Goal: Task Accomplishment & Management: Manage account settings

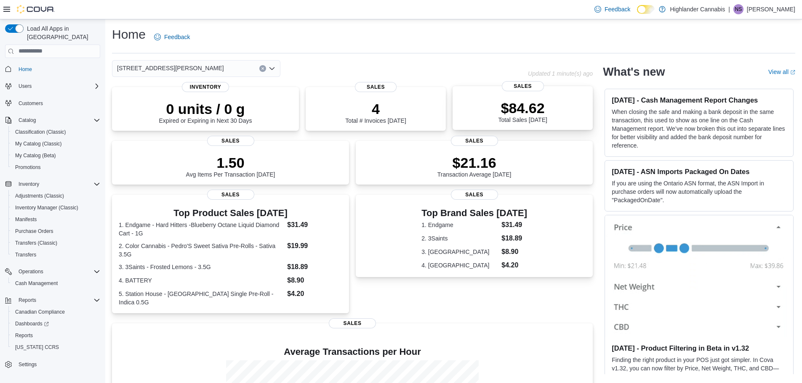
click at [468, 117] on div "$84.62 Total Sales [DATE]" at bounding box center [522, 109] width 127 height 27
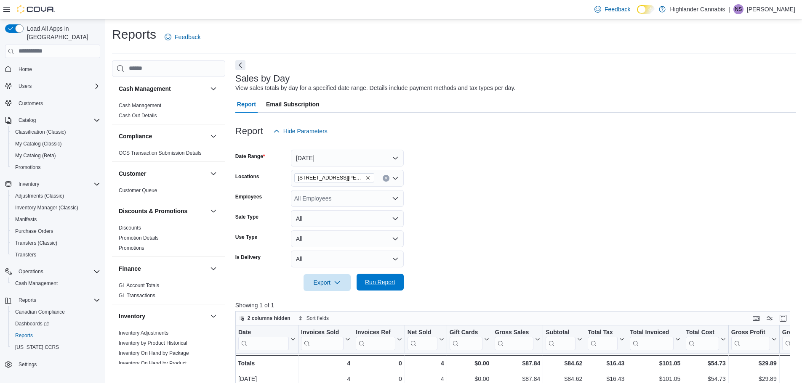
drag, startPoint x: 373, startPoint y: 279, endPoint x: 373, endPoint y: 287, distance: 7.6
click at [373, 287] on span "Run Report" at bounding box center [380, 282] width 30 height 8
click at [374, 286] on span "Run Report" at bounding box center [380, 282] width 30 height 8
click at [307, 161] on button "[DATE]" at bounding box center [347, 158] width 113 height 17
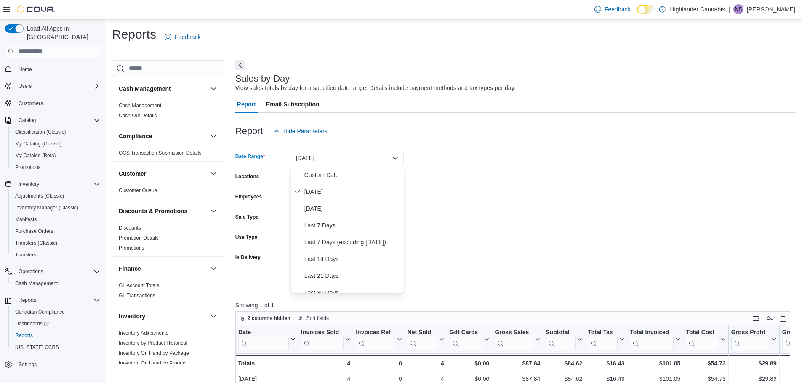
click at [358, 126] on div "Report Hide Parameters" at bounding box center [515, 131] width 561 height 17
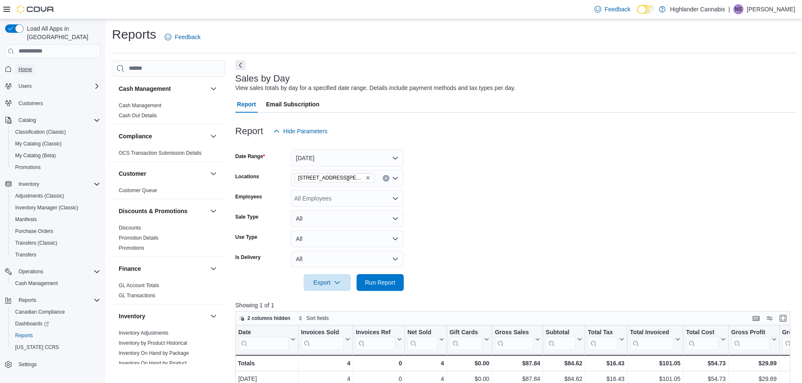
click at [22, 66] on span "Home" at bounding box center [25, 69] width 13 height 7
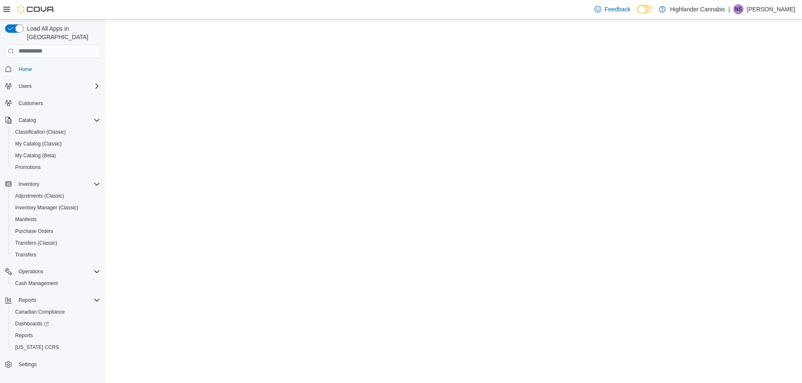
click at [23, 66] on span "Home" at bounding box center [25, 69] width 13 height 7
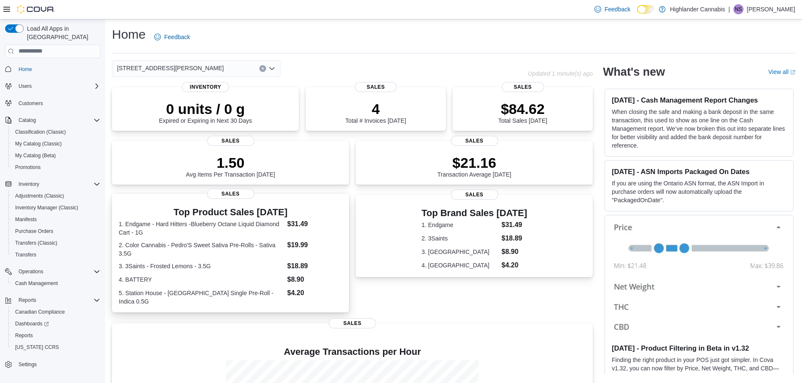
click at [249, 245] on dt "2. Color Cannabis - Pedro'S Sweet Sativa Pre-Rolls - Sativa 3.5G" at bounding box center [201, 249] width 165 height 17
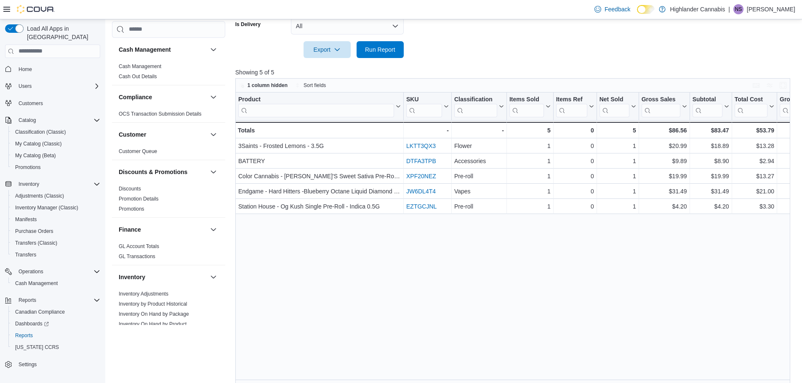
scroll to position [332, 0]
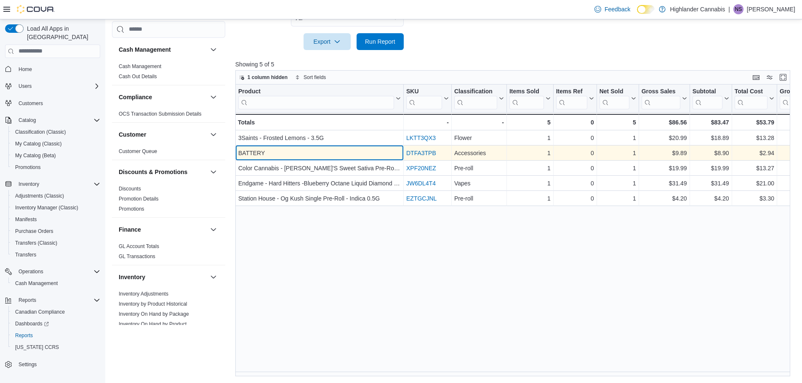
click at [271, 151] on div "BATTERY" at bounding box center [319, 153] width 162 height 10
click at [286, 149] on div "BATTERY" at bounding box center [319, 153] width 162 height 10
click at [420, 152] on link "DTFA3TPB" at bounding box center [421, 153] width 30 height 7
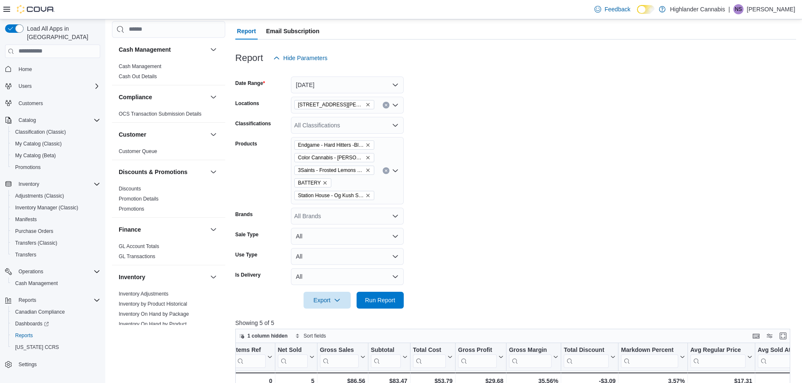
scroll to position [37, 0]
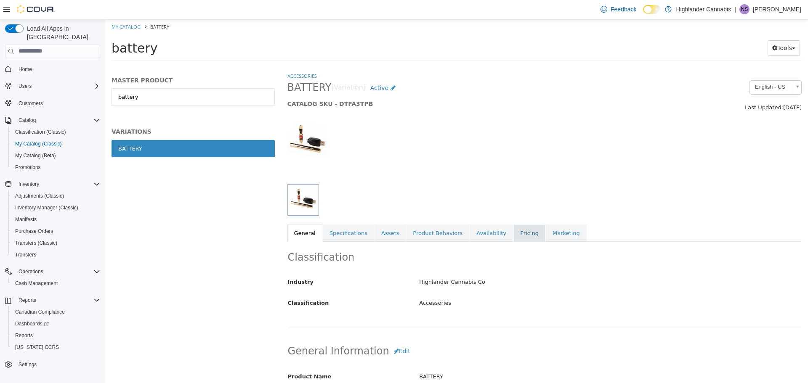
click at [514, 233] on link "Pricing" at bounding box center [530, 233] width 32 height 18
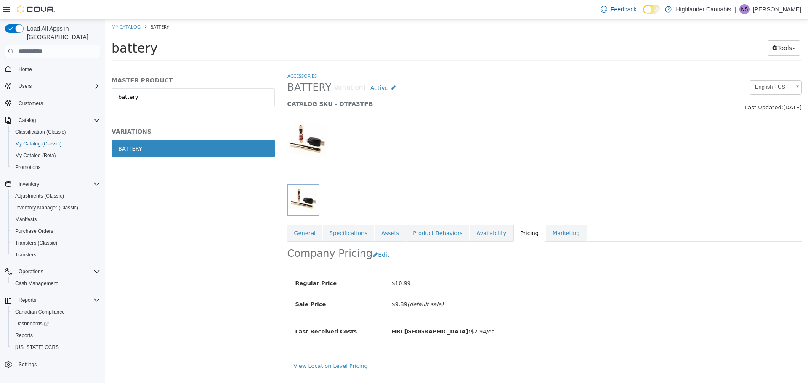
drag, startPoint x: 392, startPoint y: 305, endPoint x: 447, endPoint y: 312, distance: 55.2
click at [447, 312] on div "Regular Price $10.99 Sale Price $9.89 (default sale)" at bounding box center [481, 297] width 373 height 42
click at [450, 309] on div "$9.89 (default sale)" at bounding box center [530, 304] width 277 height 15
click at [311, 233] on link "General" at bounding box center [304, 233] width 35 height 18
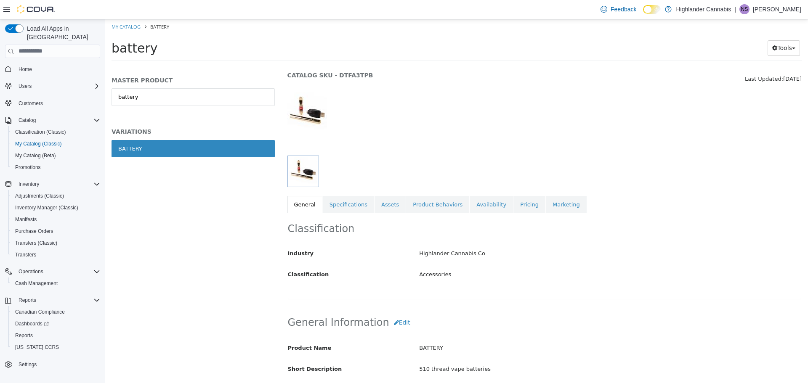
scroll to position [26, 0]
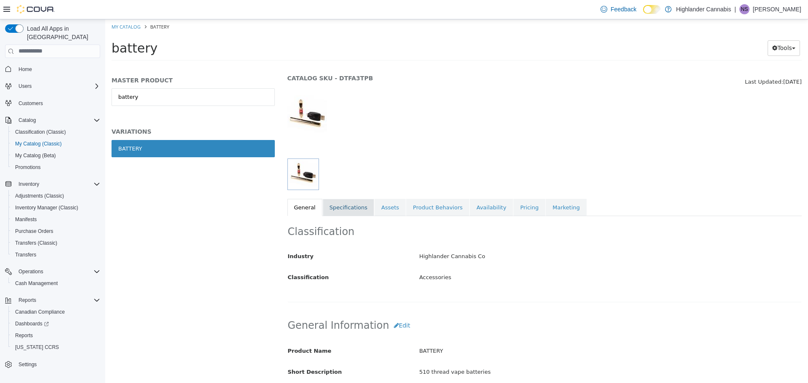
click at [355, 203] on link "Specifications" at bounding box center [348, 208] width 51 height 18
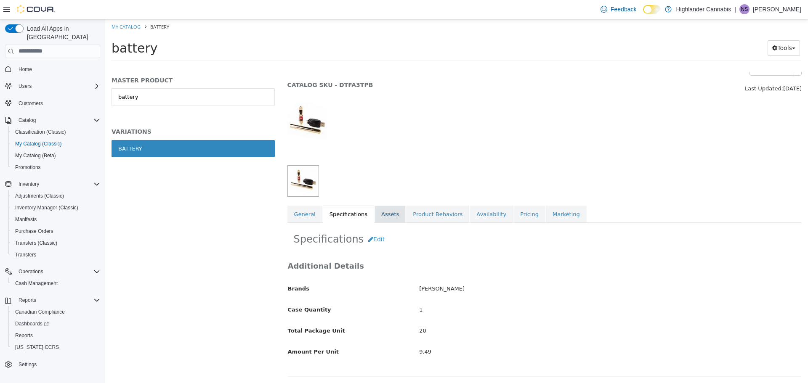
click at [375, 218] on link "Assets" at bounding box center [390, 214] width 31 height 18
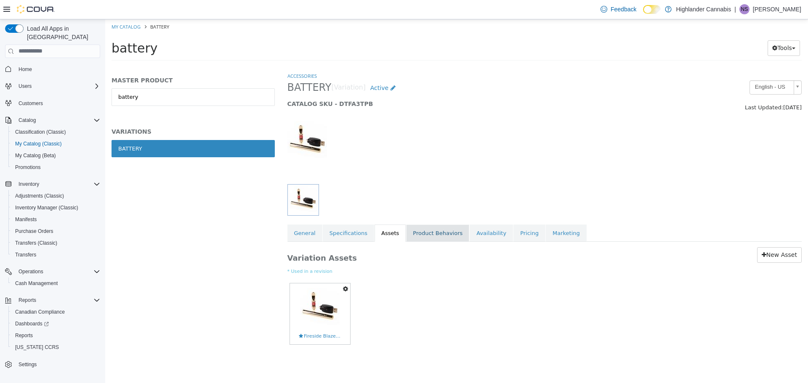
click at [406, 234] on link "Product Behaviors" at bounding box center [437, 233] width 63 height 18
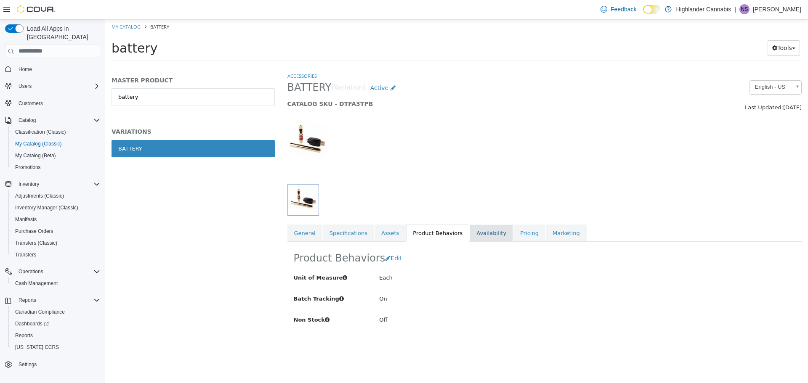
click at [470, 234] on link "Availability" at bounding box center [491, 233] width 43 height 18
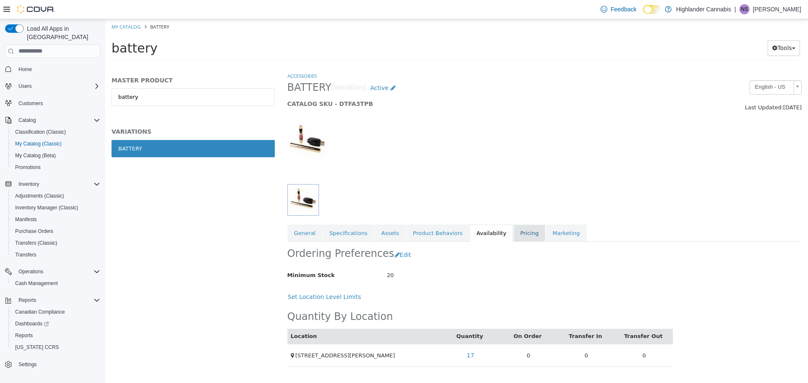
click at [514, 234] on link "Pricing" at bounding box center [530, 233] width 32 height 18
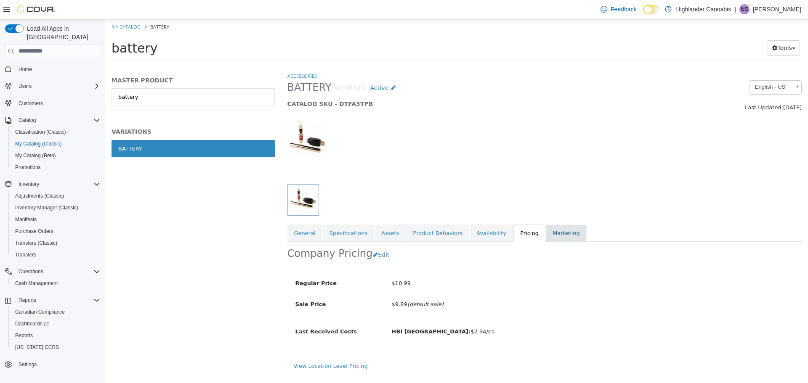
click at [546, 237] on link "Marketing" at bounding box center [566, 233] width 41 height 18
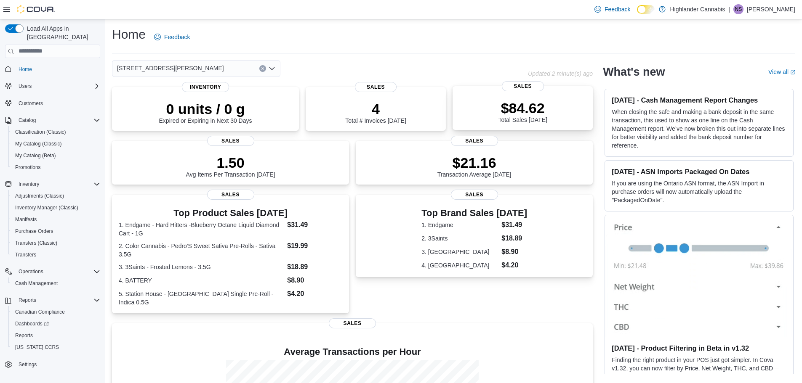
click at [522, 111] on p "$84.62" at bounding box center [522, 108] width 49 height 17
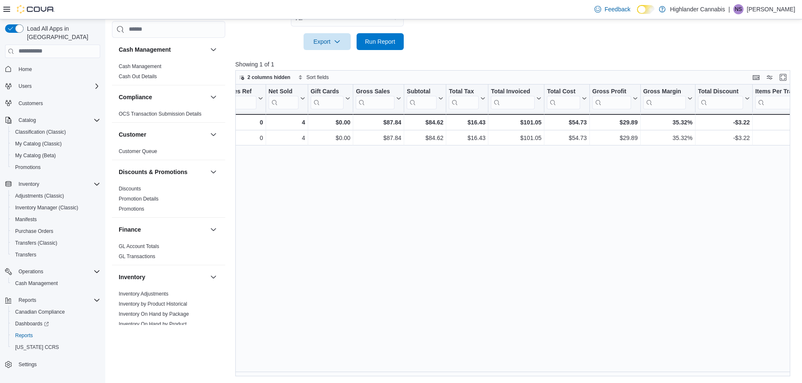
scroll to position [0, 142]
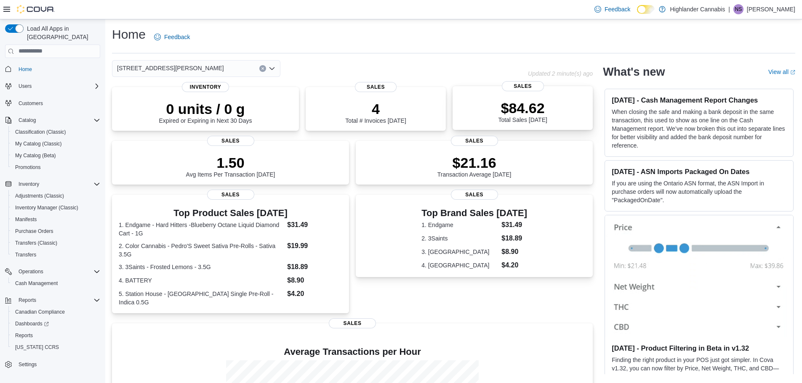
click at [505, 113] on p "$84.62" at bounding box center [522, 108] width 49 height 17
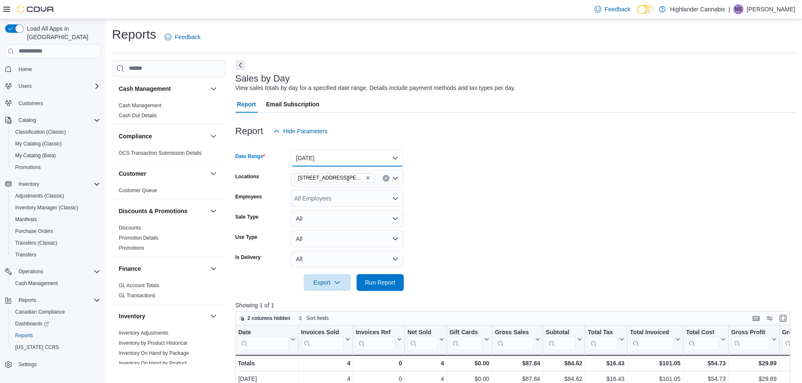
click at [361, 161] on button "[DATE]" at bounding box center [347, 158] width 113 height 17
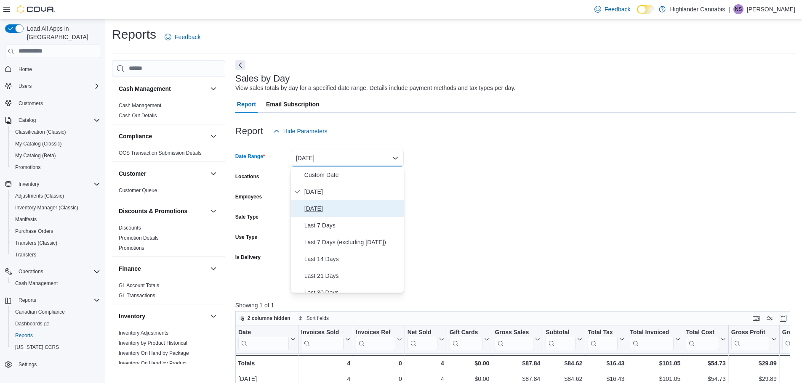
click at [317, 214] on button "[DATE]" at bounding box center [347, 208] width 113 height 17
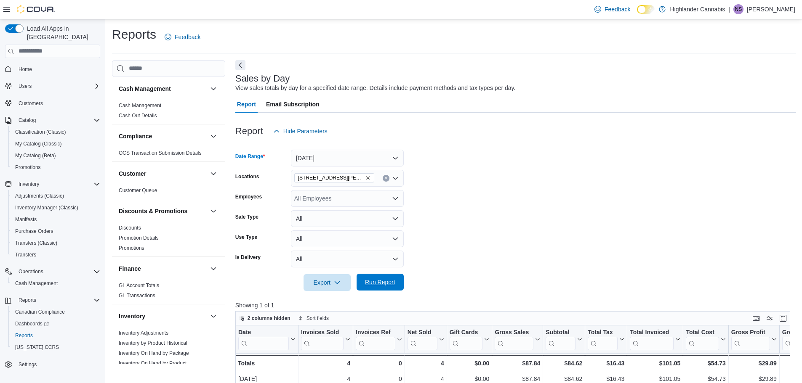
click at [367, 288] on span "Run Report" at bounding box center [380, 282] width 37 height 17
click at [31, 66] on span "Home" at bounding box center [25, 69] width 13 height 7
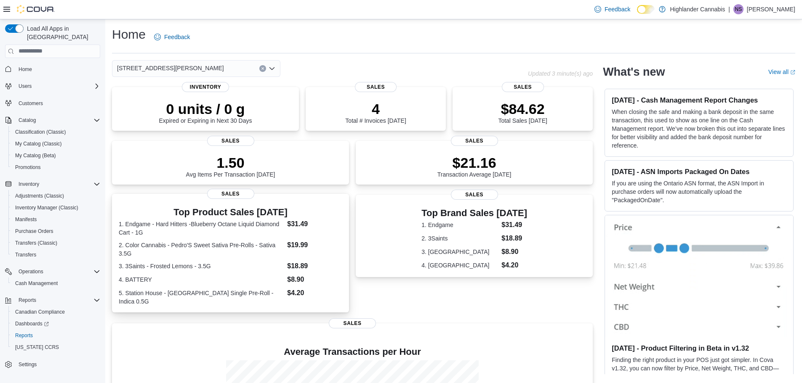
click at [216, 231] on dt "1. Endgame - Hard Hitters -Blueberry Octane Liquid Diamond Cart - 1G" at bounding box center [201, 228] width 165 height 17
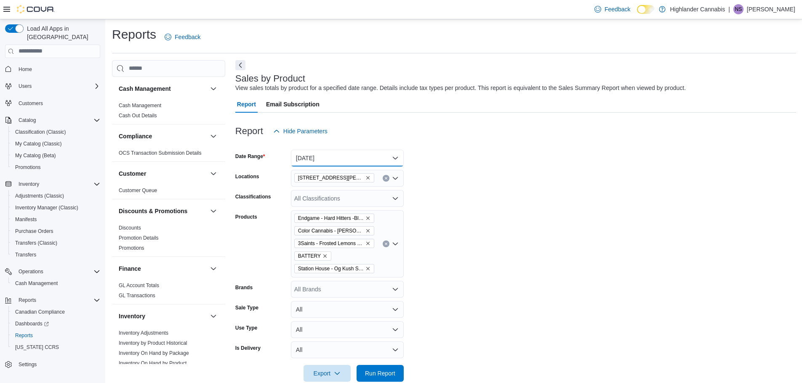
click at [323, 159] on button "[DATE]" at bounding box center [347, 158] width 113 height 17
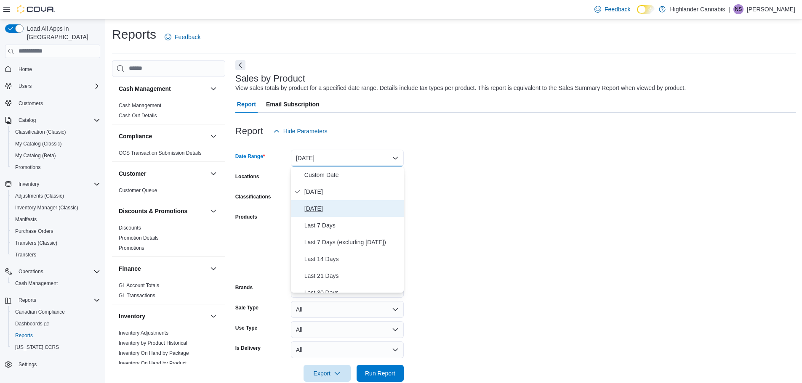
click at [308, 212] on span "[DATE]" at bounding box center [352, 209] width 96 height 10
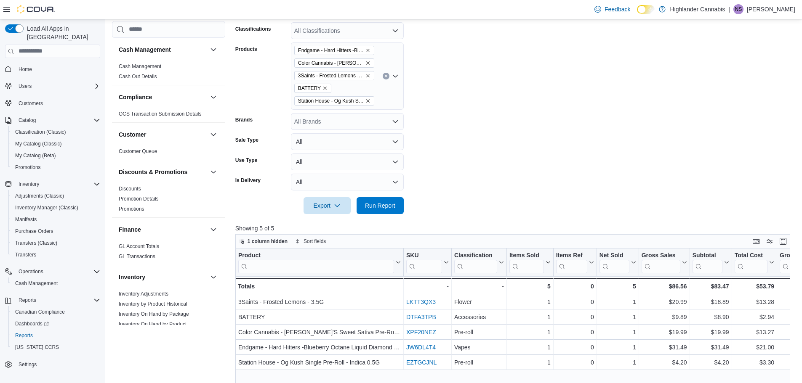
scroll to position [168, 0]
click at [378, 202] on span "Run Report" at bounding box center [380, 205] width 30 height 8
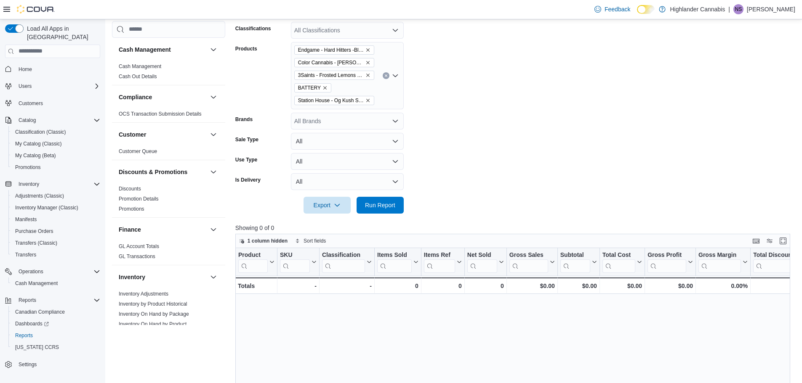
scroll to position [126, 0]
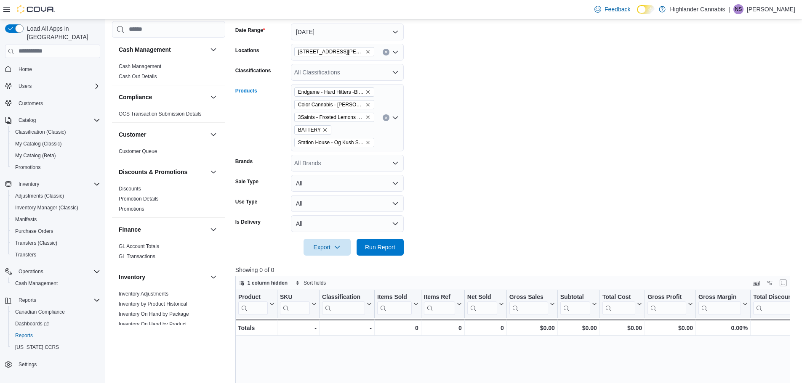
click at [397, 117] on icon "Open list of options" at bounding box center [395, 117] width 5 height 3
click at [422, 119] on form "Date Range Yesterday Locations 6301 Stickle Road Classifications All Classifica…" at bounding box center [515, 134] width 561 height 242
click at [362, 242] on span "Run Report" at bounding box center [380, 247] width 37 height 17
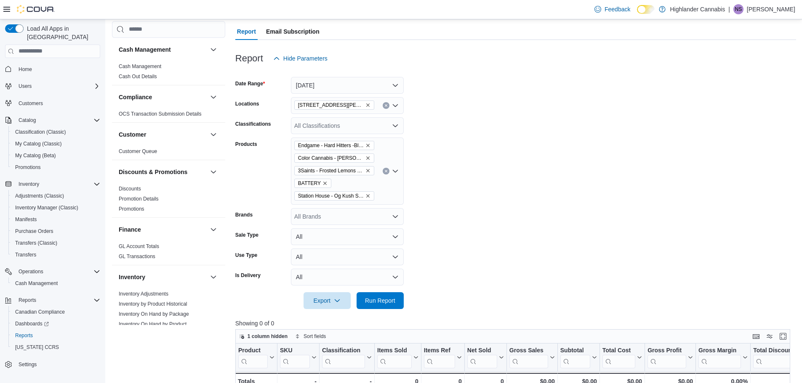
scroll to position [0, 0]
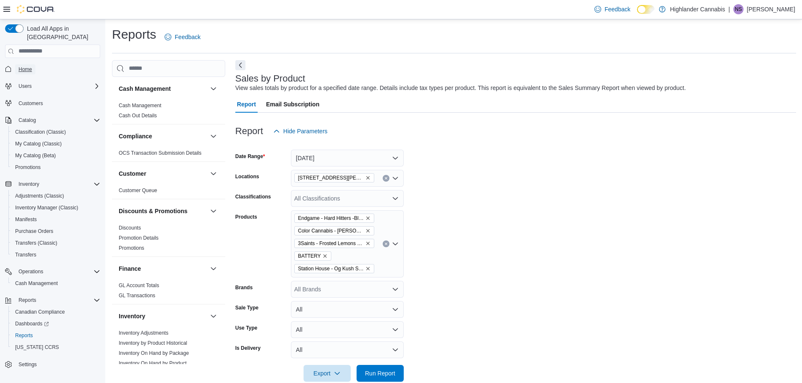
click at [33, 64] on link "Home" at bounding box center [25, 69] width 20 height 10
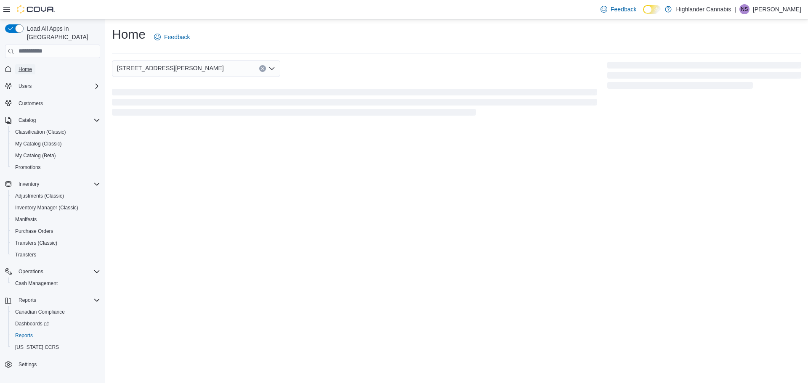
click at [33, 64] on link "Home" at bounding box center [25, 69] width 20 height 10
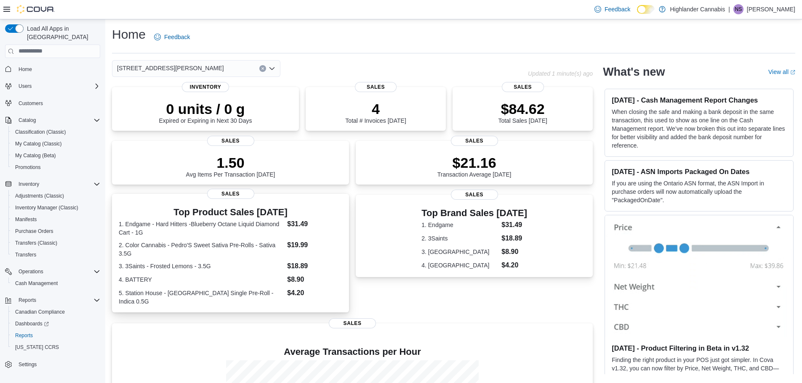
click at [224, 237] on dt "1. Endgame - Hard Hitters -Blueberry Octane Liquid Diamond Cart - 1G" at bounding box center [201, 228] width 165 height 17
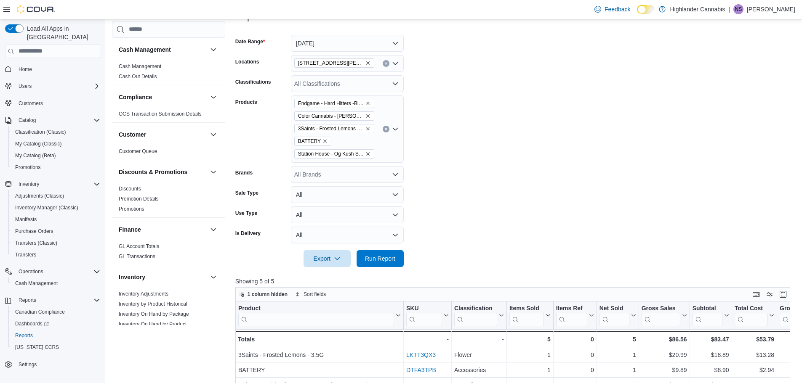
scroll to position [84, 0]
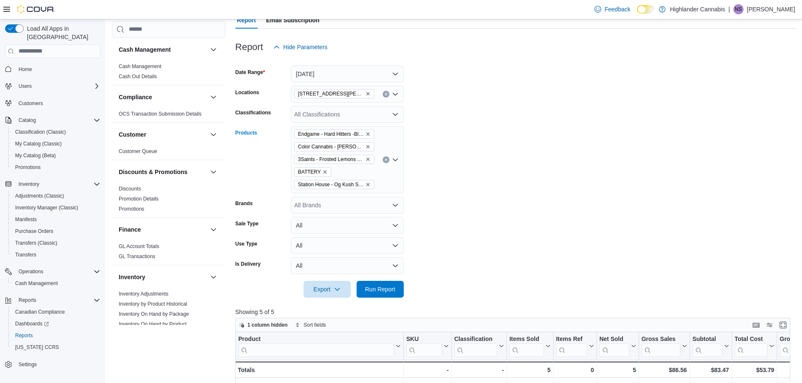
click at [397, 160] on icon "Open list of options" at bounding box center [395, 159] width 5 height 3
click at [439, 127] on form "Date Range Today Locations 6301 Stickle Road Classifications All Classification…" at bounding box center [515, 177] width 561 height 242
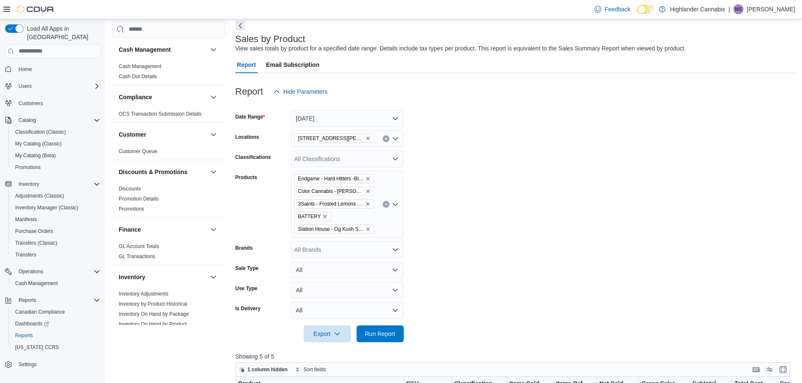
scroll to position [0, 0]
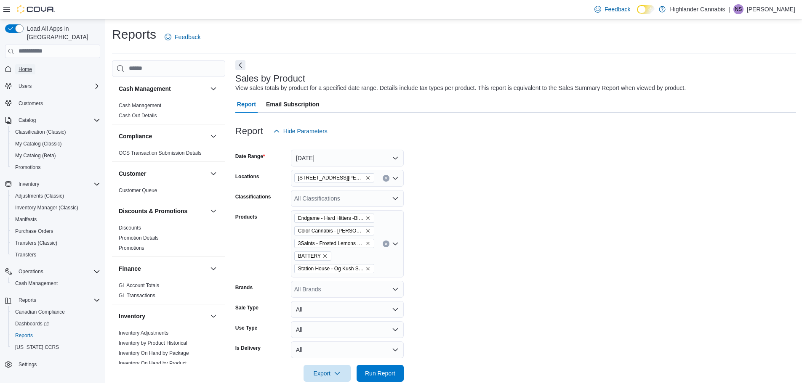
click at [28, 66] on span "Home" at bounding box center [25, 69] width 13 height 7
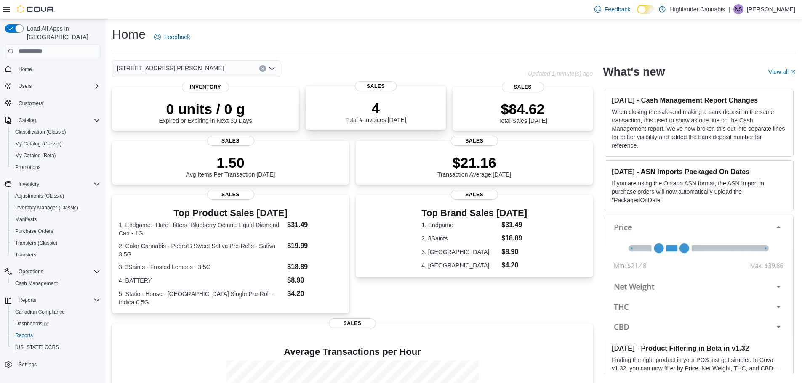
click at [378, 108] on p "4" at bounding box center [375, 108] width 61 height 17
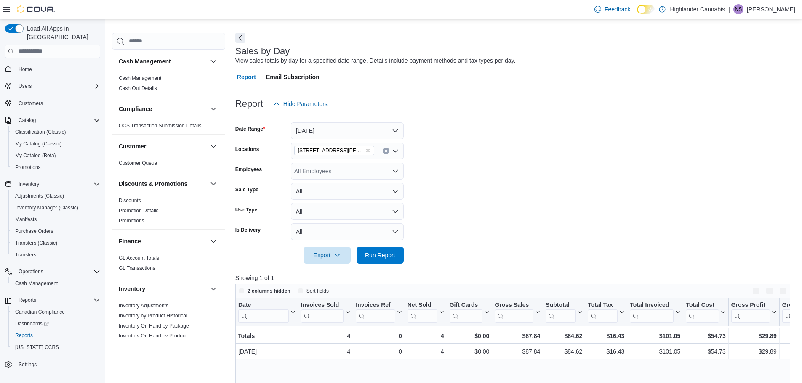
scroll to position [42, 0]
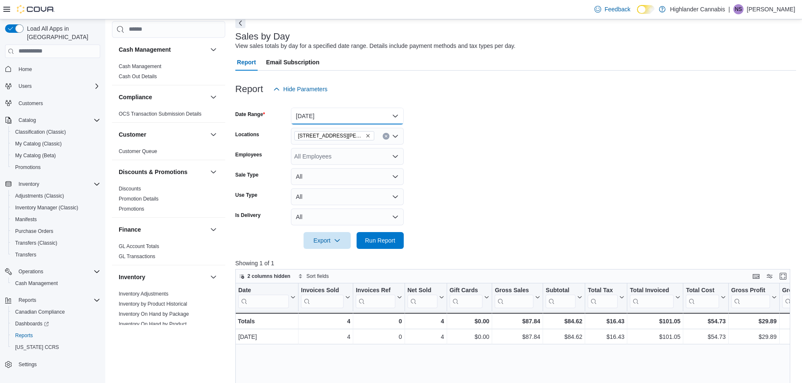
click at [312, 114] on button "[DATE]" at bounding box center [347, 116] width 113 height 17
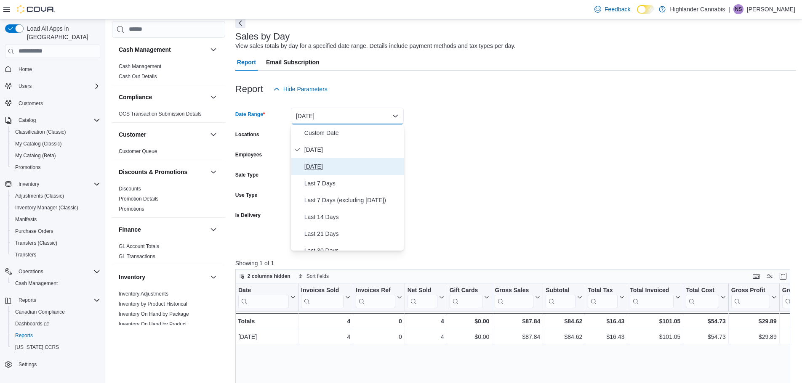
click at [319, 163] on span "Yesterday" at bounding box center [352, 167] width 96 height 10
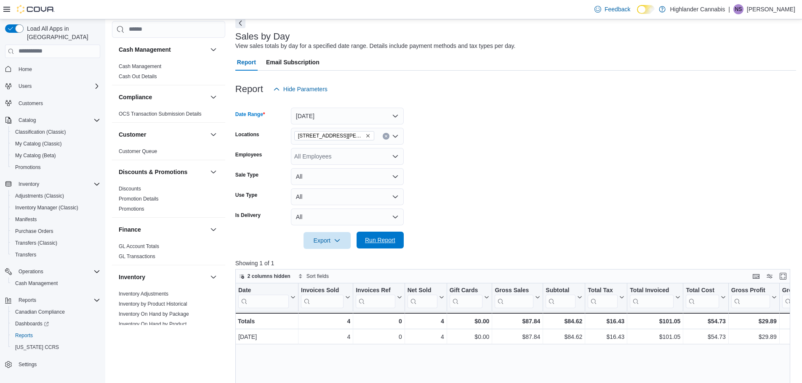
click at [390, 241] on span "Run Report" at bounding box center [380, 240] width 30 height 8
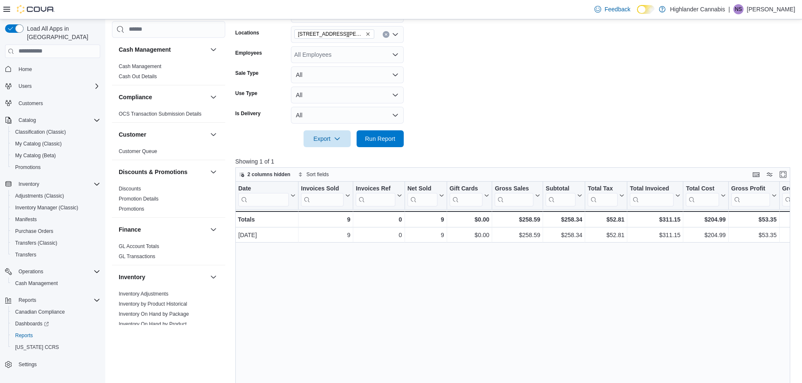
scroll to position [210, 0]
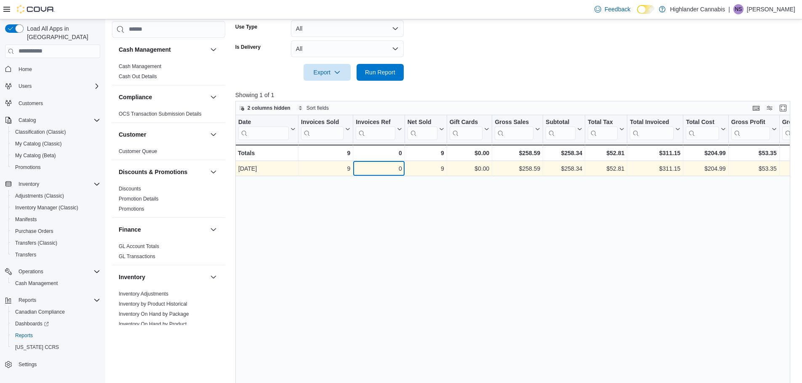
click at [393, 169] on div "0" at bounding box center [379, 169] width 46 height 10
click at [333, 170] on div "9" at bounding box center [325, 169] width 49 height 10
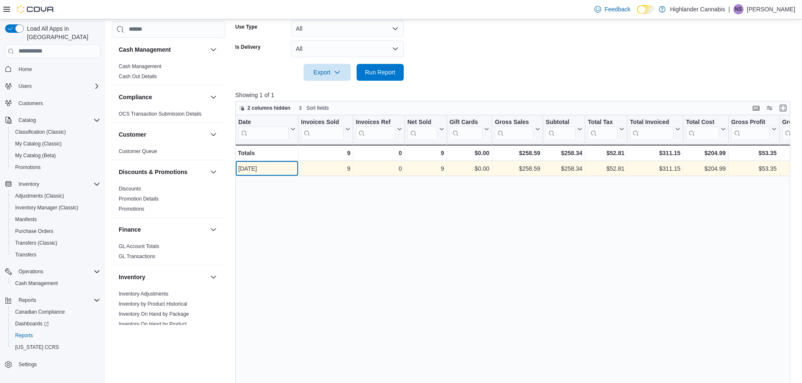
click at [272, 168] on div "Oct 9, 2025" at bounding box center [266, 169] width 57 height 10
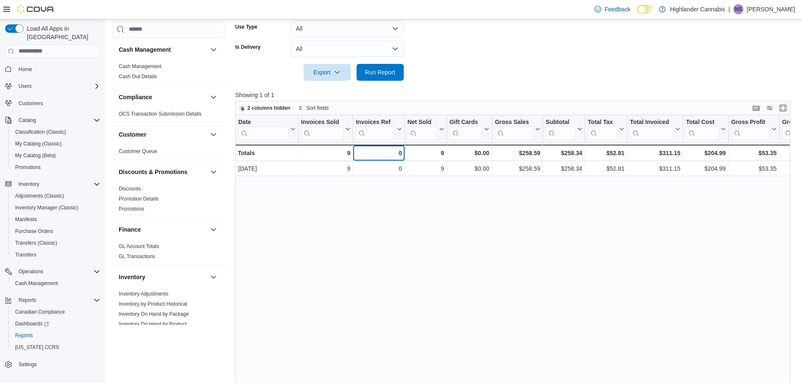
click at [357, 156] on div "0" at bounding box center [379, 153] width 46 height 10
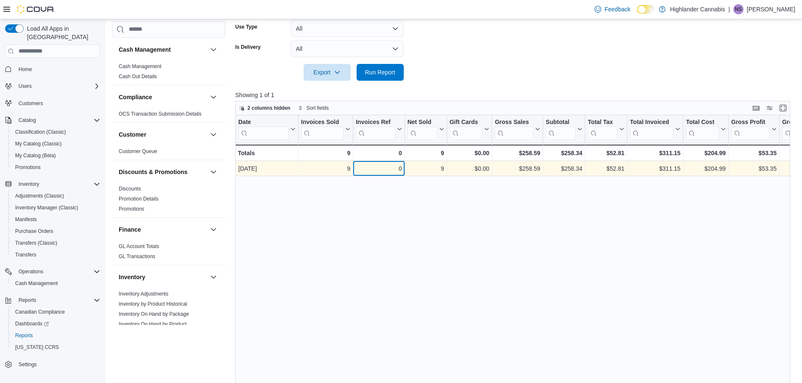
drag, startPoint x: 404, startPoint y: 165, endPoint x: 424, endPoint y: 168, distance: 20.1
click at [407, 165] on div "Oct 9, 2025 - Date, column 1, row 1 9 - Invoices Sold, column 2, row 1 0 - Invo…" at bounding box center [658, 168] width 846 height 15
drag, startPoint x: 481, startPoint y: 170, endPoint x: 498, endPoint y: 170, distance: 16.8
click at [485, 170] on div "$0.00" at bounding box center [470, 169] width 40 height 10
drag, startPoint x: 498, startPoint y: 170, endPoint x: 567, endPoint y: 170, distance: 68.6
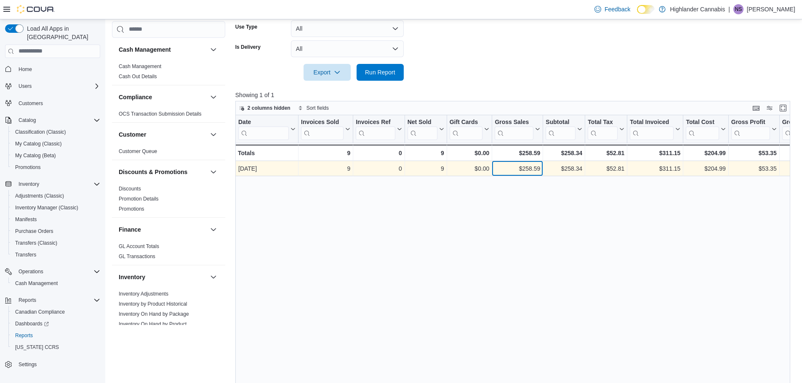
click at [508, 170] on div "$258.59" at bounding box center [517, 169] width 45 height 10
drag, startPoint x: 567, startPoint y: 170, endPoint x: 597, endPoint y: 170, distance: 30.3
click at [575, 170] on div "$258.34" at bounding box center [564, 169] width 37 height 10
drag, startPoint x: 597, startPoint y: 170, endPoint x: 654, endPoint y: 168, distance: 56.8
click at [599, 170] on div "$52.81" at bounding box center [606, 169] width 37 height 10
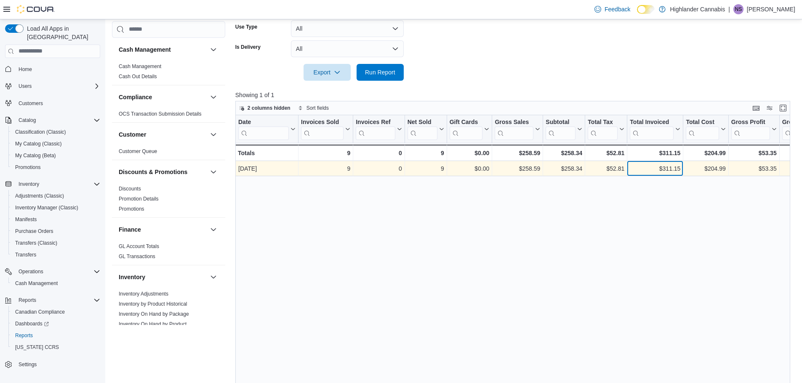
drag, startPoint x: 654, startPoint y: 168, endPoint x: 695, endPoint y: 166, distance: 40.5
click at [668, 168] on div "$311.15" at bounding box center [655, 169] width 51 height 10
drag, startPoint x: 695, startPoint y: 166, endPoint x: 724, endPoint y: 167, distance: 29.9
click at [703, 167] on div "$204.99" at bounding box center [706, 169] width 40 height 10
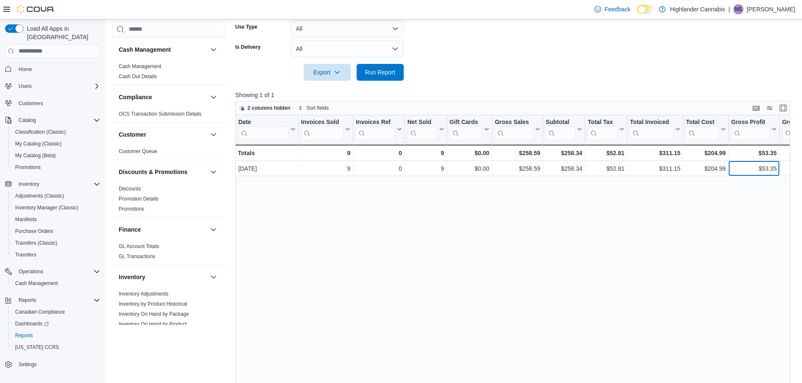
drag, startPoint x: 733, startPoint y: 169, endPoint x: 808, endPoint y: 174, distance: 74.7
click at [778, 173] on div "$53.35 - Gross Profit, column 11, row 1" at bounding box center [754, 168] width 51 height 15
click at [548, 296] on div "Date Click to view column header actions Invoices Sold Click to view column hea…" at bounding box center [515, 261] width 561 height 293
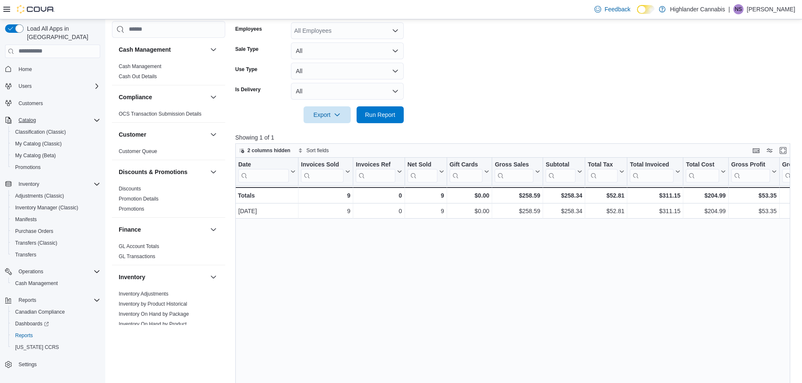
scroll to position [0, 0]
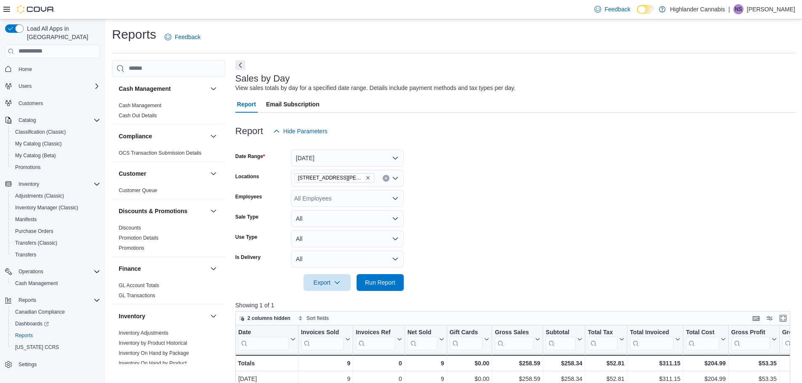
scroll to position [42, 0]
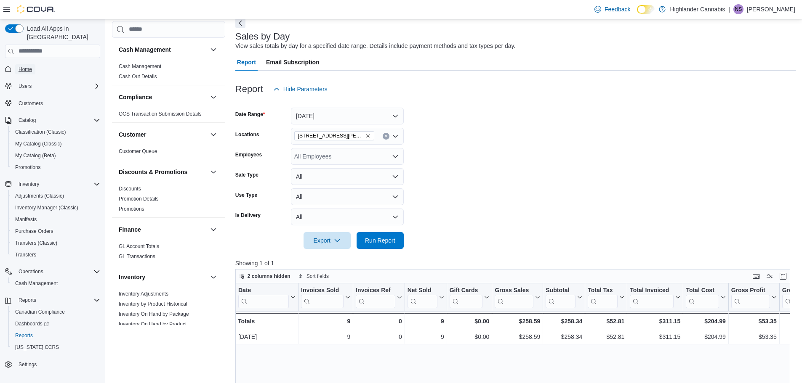
click at [27, 66] on span "Home" at bounding box center [25, 69] width 13 height 7
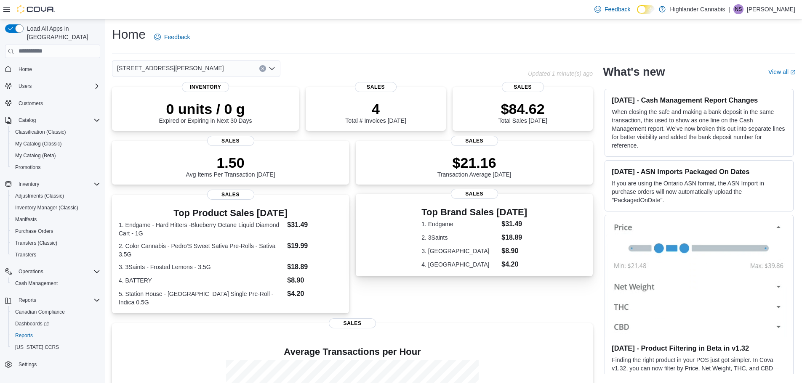
click at [420, 255] on div "Top Brand Sales Today 1. Endgame $31.49 2. 3Saints $18.89 3. markland $8.90 4. …" at bounding box center [474, 237] width 224 height 66
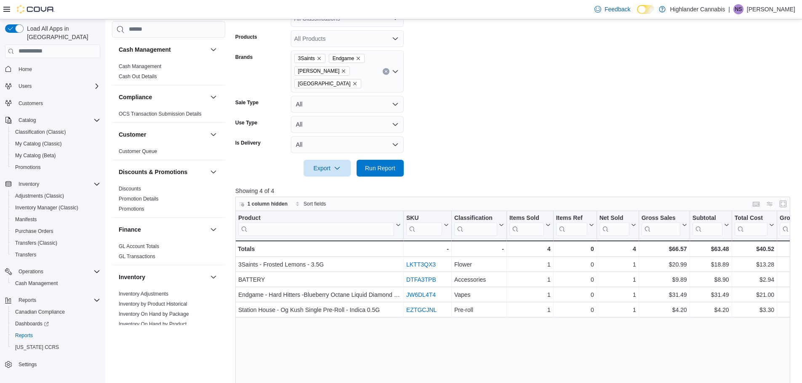
scroll to position [168, 0]
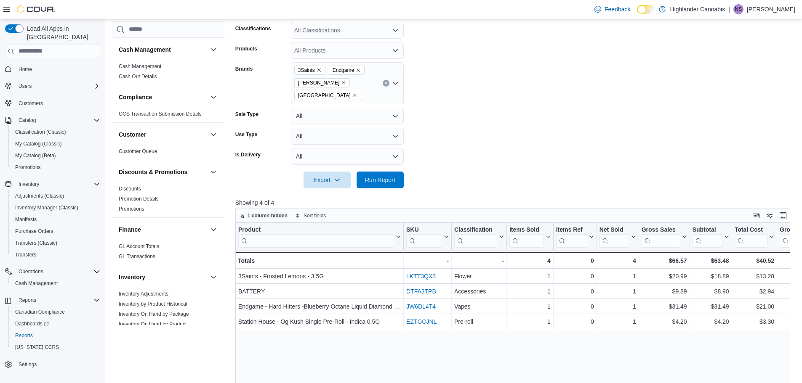
click at [386, 87] on div "3Saints Endgame [PERSON_NAME][GEOGRAPHIC_DATA]" at bounding box center [347, 83] width 113 height 42
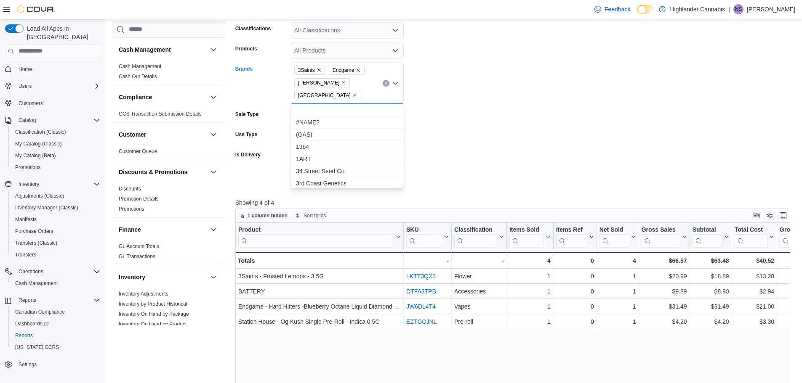
click at [386, 85] on button "Clear input" at bounding box center [386, 83] width 7 height 7
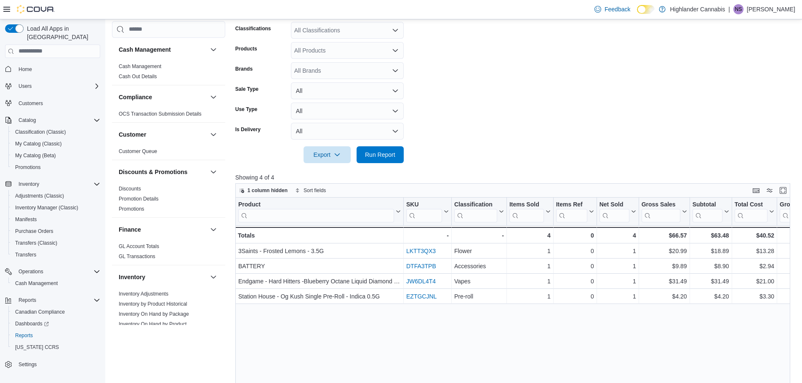
click at [423, 72] on form "Date Range Today Locations 6301 Stickle Road Classifications All Classification…" at bounding box center [515, 67] width 561 height 192
click at [397, 154] on span "Run Report" at bounding box center [380, 154] width 37 height 17
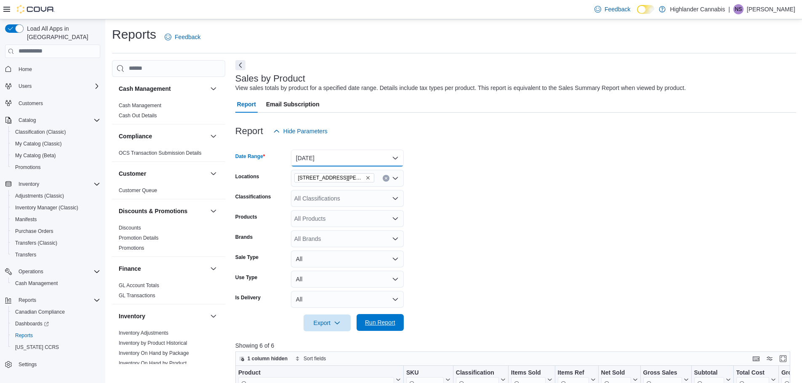
click at [397, 154] on button "Today" at bounding box center [347, 158] width 113 height 17
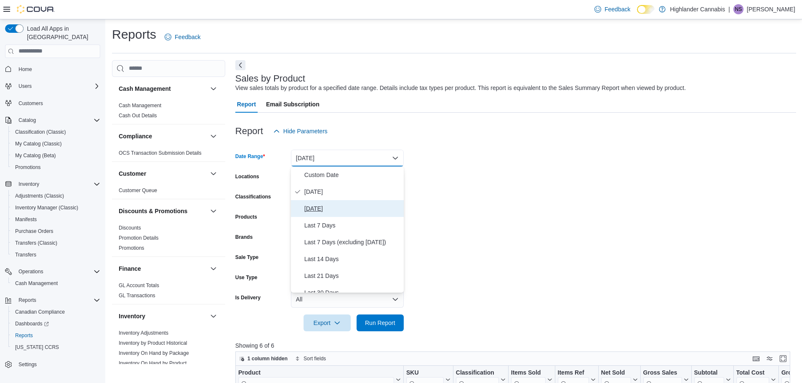
click at [334, 206] on span "Yesterday" at bounding box center [352, 209] width 96 height 10
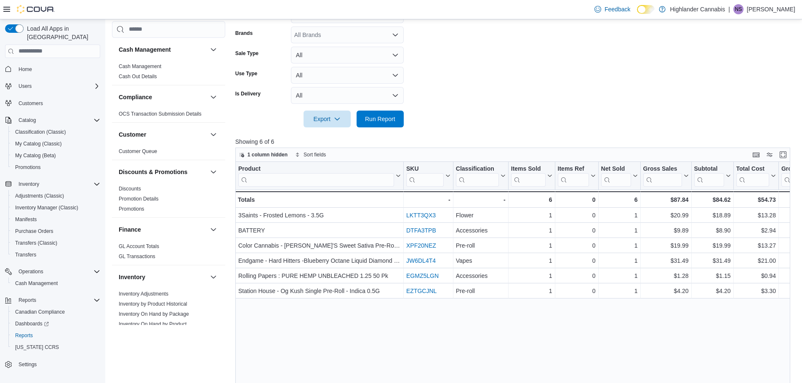
scroll to position [210, 0]
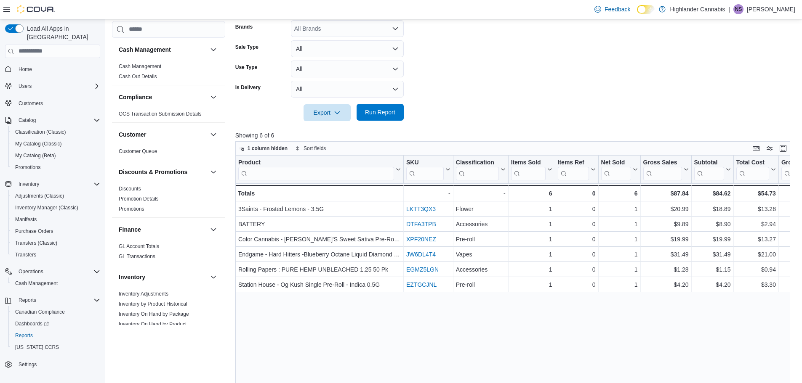
click at [389, 113] on span "Run Report" at bounding box center [380, 112] width 30 height 8
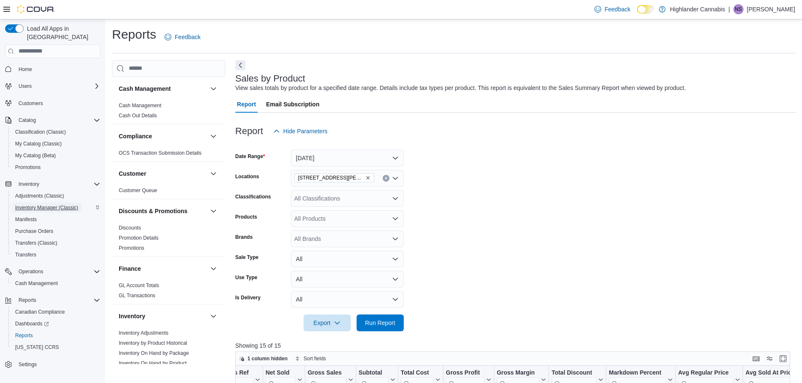
click at [40, 205] on span "Inventory Manager (Classic)" at bounding box center [46, 208] width 63 height 7
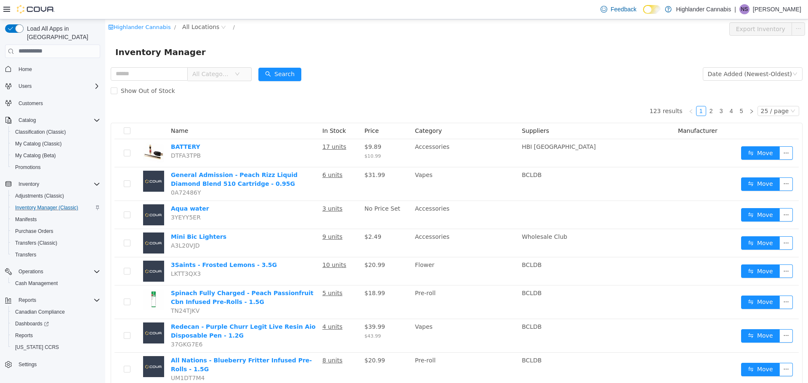
click at [231, 74] on span "All Categories" at bounding box center [211, 73] width 38 height 8
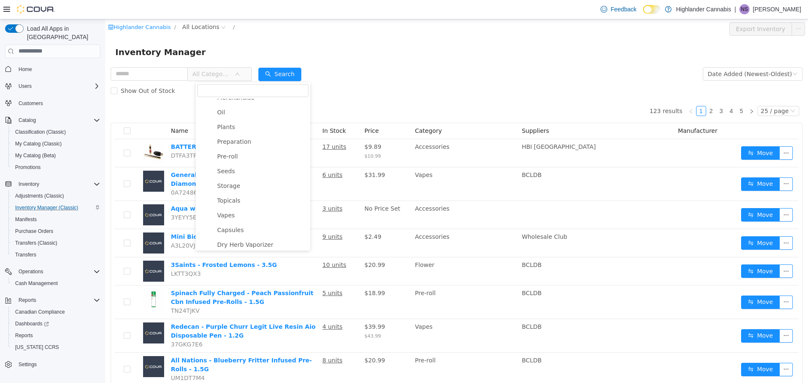
scroll to position [168, 0]
click at [242, 176] on span "Vapes" at bounding box center [261, 173] width 93 height 11
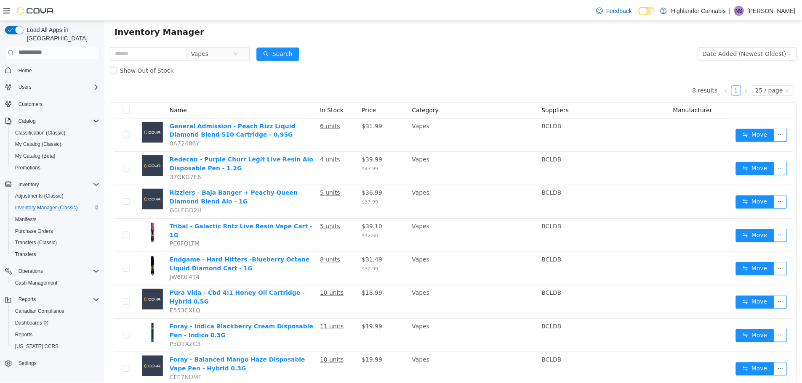
scroll to position [38, 0]
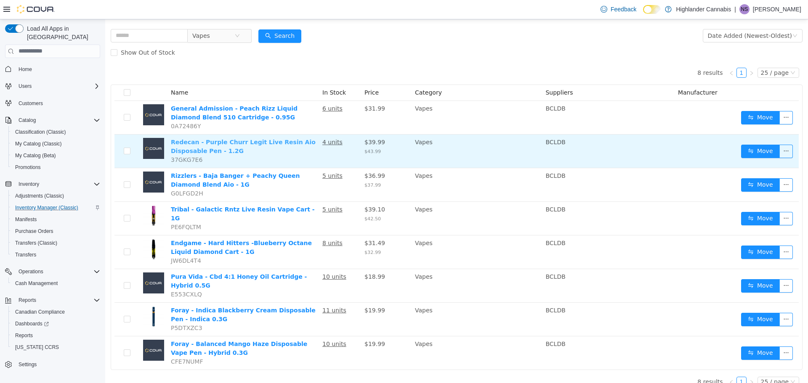
click at [220, 144] on link "Redecan - Purple Churr Legit Live Resin Aio Disposable Pen - 1.2G" at bounding box center [243, 146] width 145 height 16
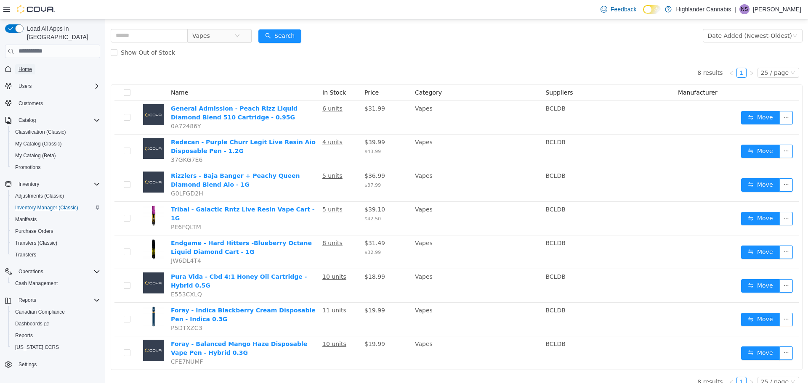
click at [32, 64] on link "Home" at bounding box center [25, 69] width 20 height 10
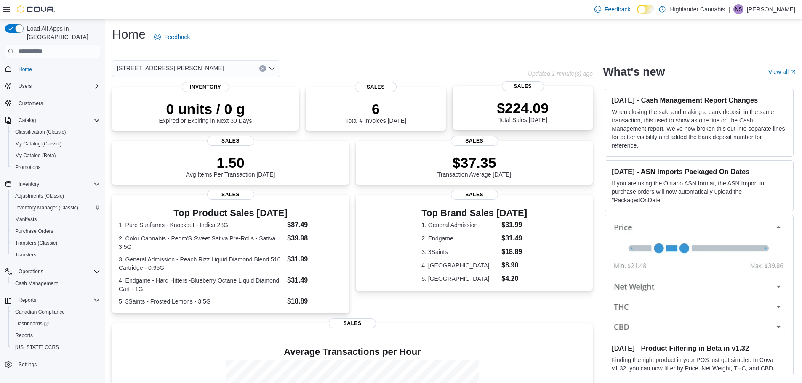
click at [490, 120] on div "$224.09 Total Sales Today" at bounding box center [522, 109] width 127 height 27
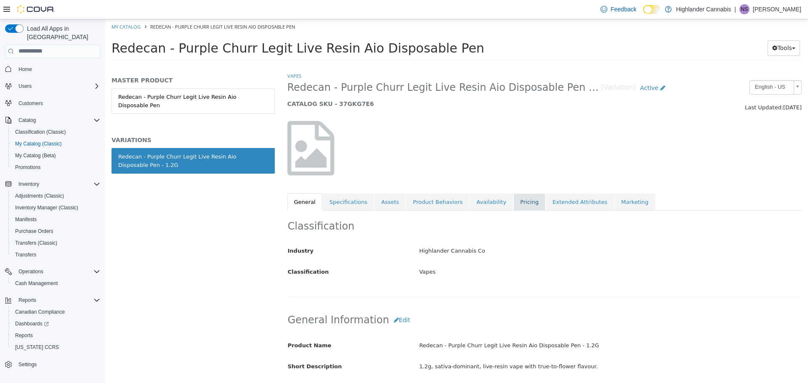
click at [514, 202] on link "Pricing" at bounding box center [530, 202] width 32 height 18
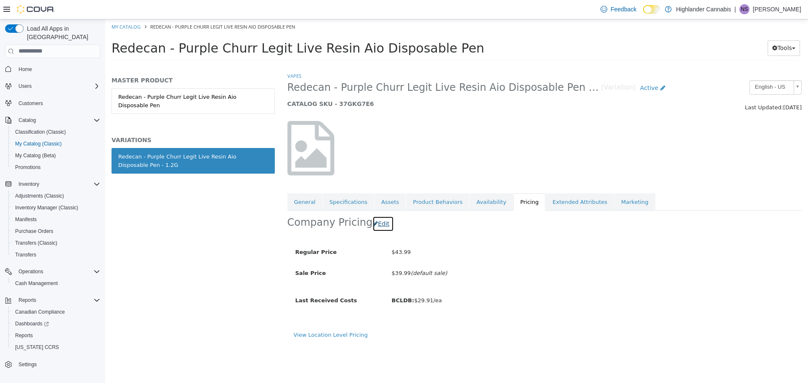
click at [378, 228] on button "Edit" at bounding box center [383, 224] width 21 height 16
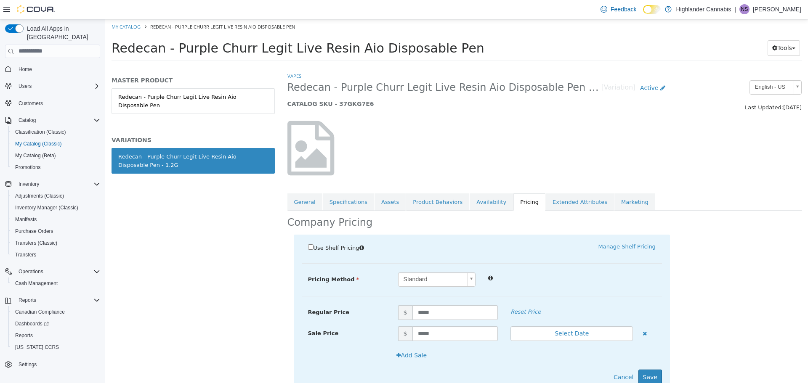
scroll to position [33, 0]
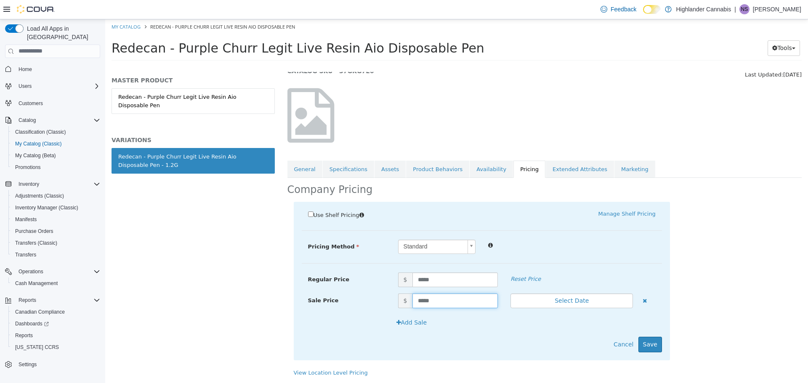
click at [447, 301] on input "*****" at bounding box center [455, 300] width 86 height 15
type input "*"
click at [453, 277] on input "*****" at bounding box center [455, 279] width 86 height 15
type input "*****"
click at [646, 349] on button "Save" at bounding box center [651, 345] width 24 height 16
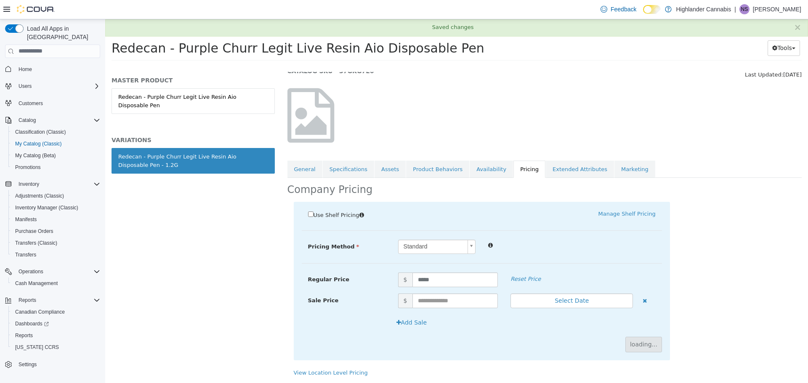
scroll to position [0, 0]
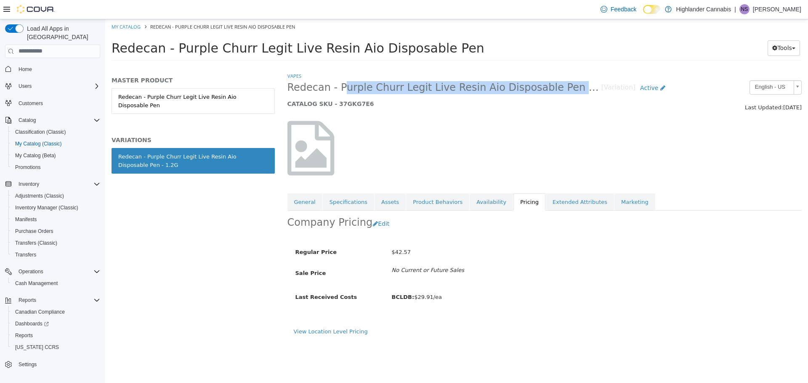
drag, startPoint x: 335, startPoint y: 86, endPoint x: 550, endPoint y: 90, distance: 215.5
click at [550, 90] on span "Redecan - Purple Churr Legit Live Resin Aio Disposable Pen - 1.2G" at bounding box center [444, 87] width 314 height 13
copy span "Purple Churr Legit Live Resin Aio Disposable Pen"
click at [373, 229] on button "Edit" at bounding box center [383, 224] width 21 height 16
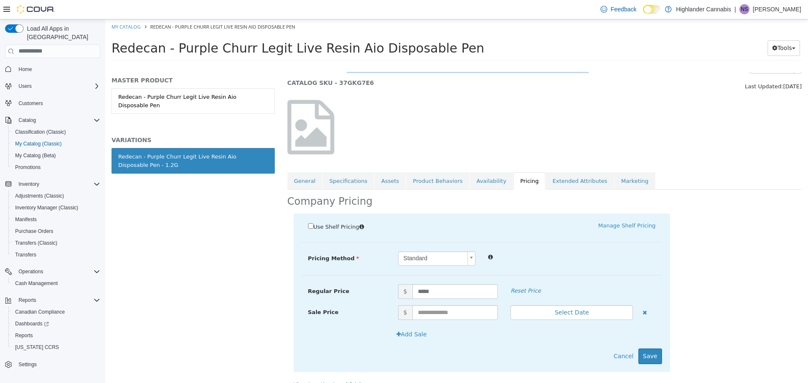
scroll to position [33, 0]
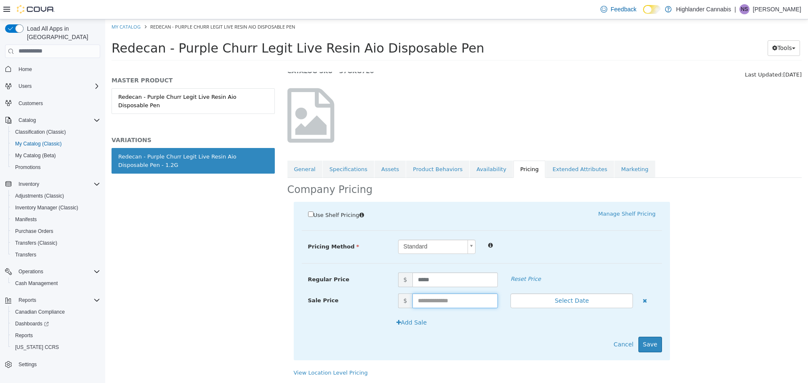
click at [434, 305] on input "text" at bounding box center [455, 300] width 86 height 15
type input "*****"
click at [485, 277] on input "*****" at bounding box center [455, 279] width 86 height 15
type input "*"
type input "*****"
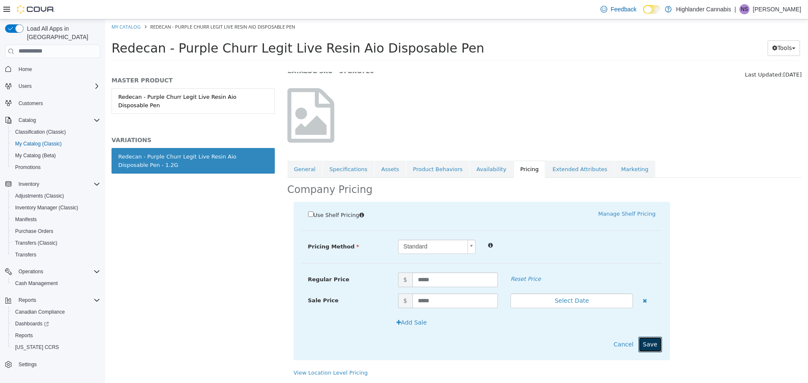
click at [649, 349] on button "Save" at bounding box center [651, 345] width 24 height 16
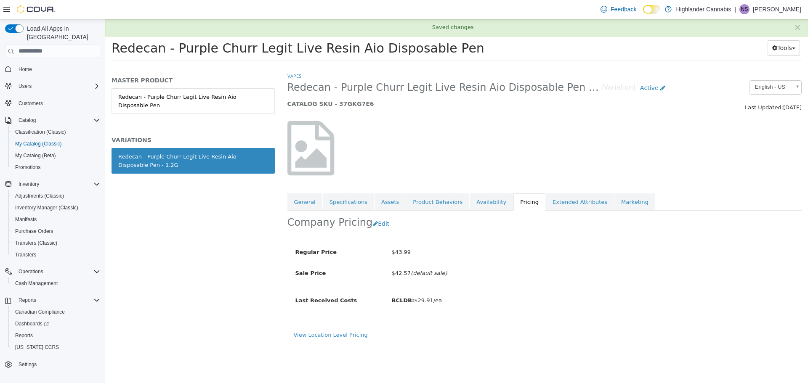
scroll to position [0, 0]
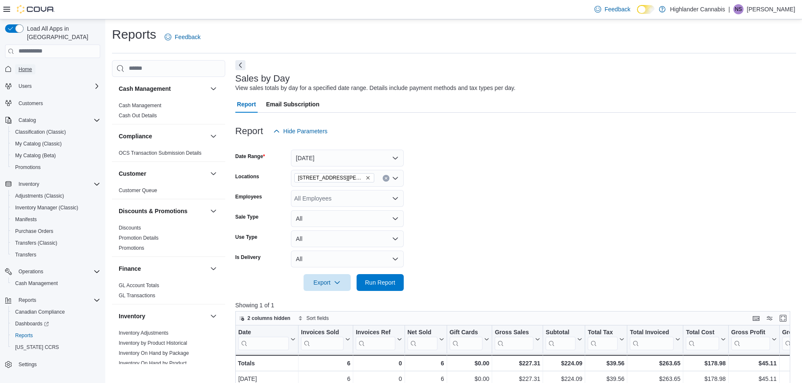
drag, startPoint x: 26, startPoint y: 62, endPoint x: 35, endPoint y: 54, distance: 12.2
click at [26, 66] on span "Home" at bounding box center [25, 69] width 13 height 7
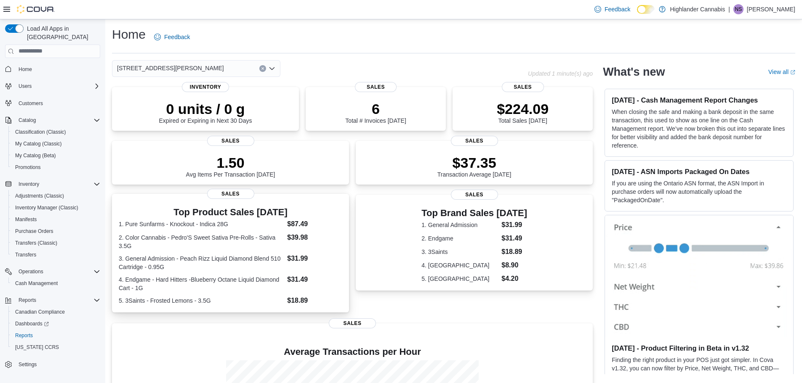
click at [309, 242] on dd "$39.98" at bounding box center [314, 238] width 55 height 10
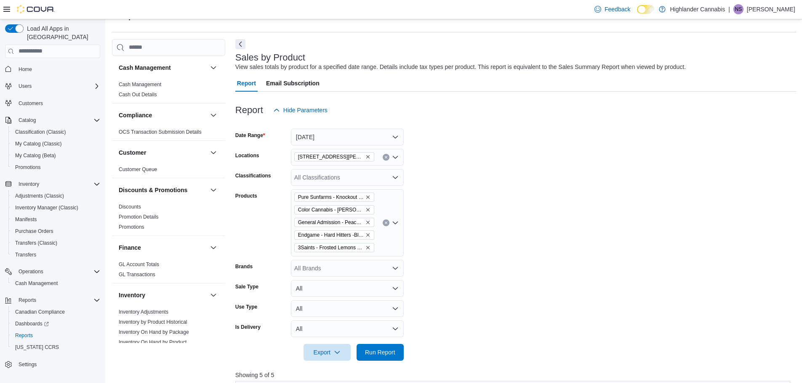
scroll to position [168, 0]
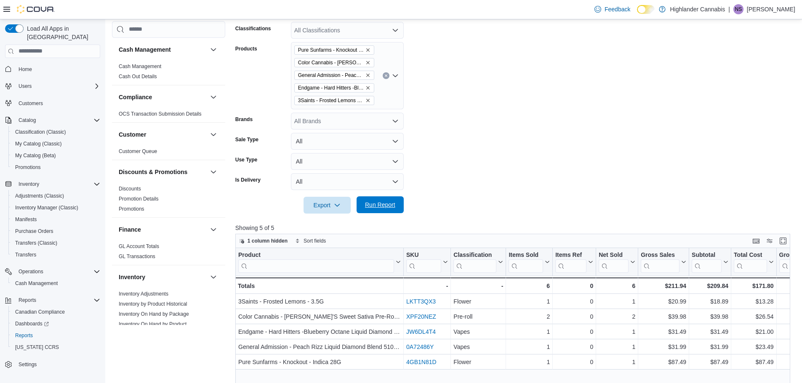
click at [373, 202] on span "Run Report" at bounding box center [380, 205] width 30 height 8
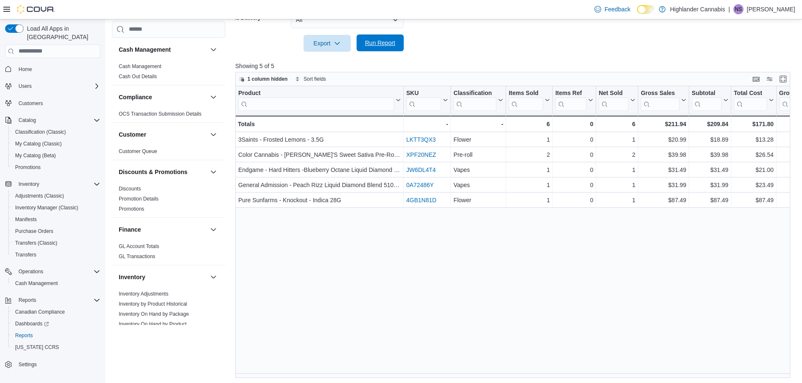
scroll to position [332, 0]
drag, startPoint x: 321, startPoint y: 377, endPoint x: 346, endPoint y: 377, distance: 25.3
click at [346, 377] on div "Reports Feedback Cash Management Cash Management Cash Out Details Compliance OC…" at bounding box center [453, 35] width 697 height 697
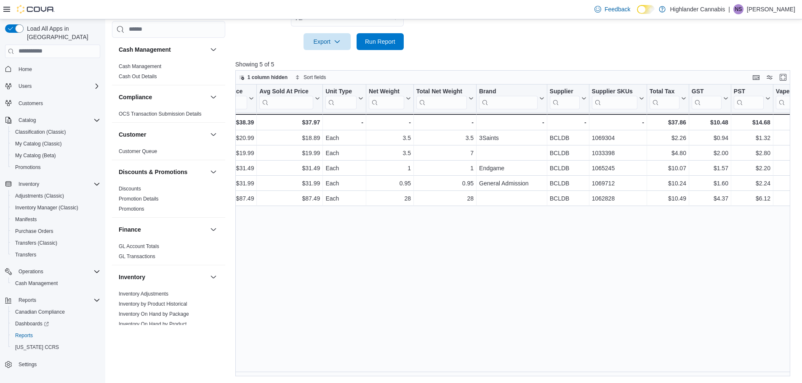
scroll to position [0, 838]
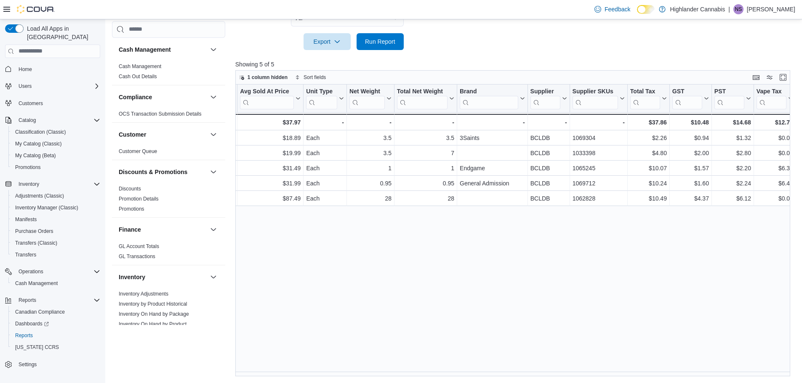
click at [622, 373] on div "Product Click to view column header actions SKU Click to view column header act…" at bounding box center [515, 231] width 561 height 293
drag, startPoint x: 622, startPoint y: 373, endPoint x: 557, endPoint y: 373, distance: 65.2
click at [557, 373] on div "Product Click to view column header actions SKU Click to view column header act…" at bounding box center [515, 231] width 561 height 293
